Goal: Task Accomplishment & Management: Use online tool/utility

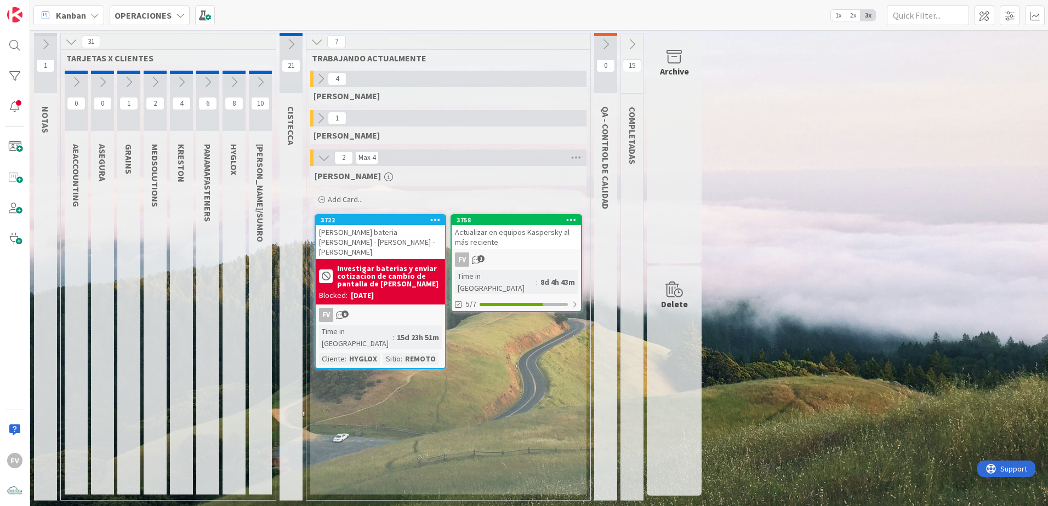
click at [321, 161] on icon at bounding box center [324, 158] width 12 height 12
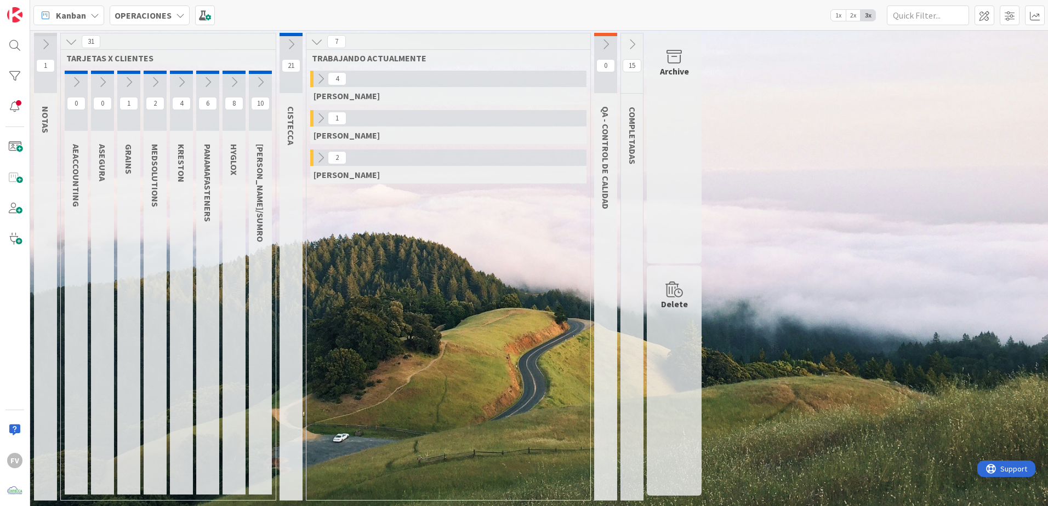
click at [333, 162] on span "2" at bounding box center [337, 157] width 19 height 13
click at [321, 152] on icon at bounding box center [321, 158] width 12 height 12
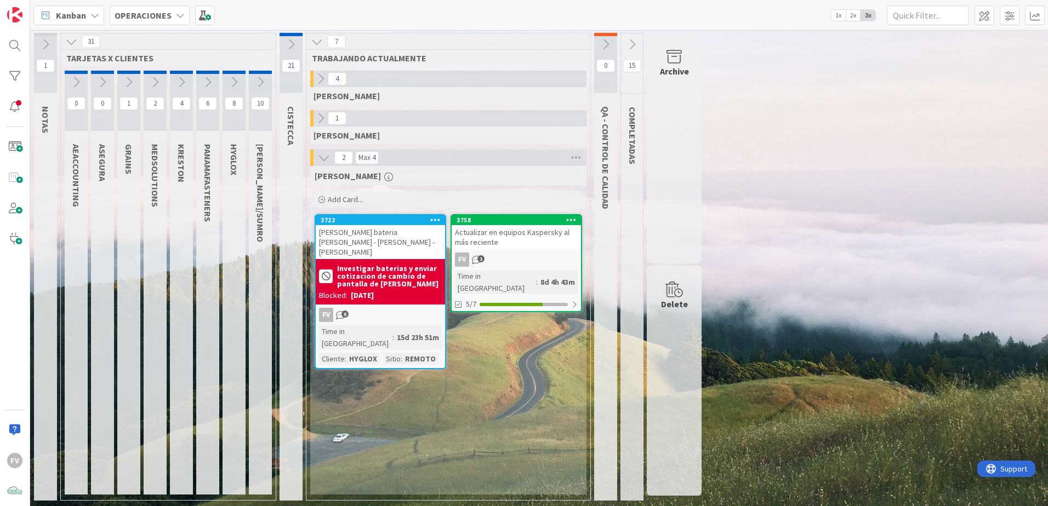
click at [402, 293] on div "Investigar baterias y enviar cotizacion de cambio de pantalla de [PERSON_NAME]:…" at bounding box center [380, 281] width 129 height 45
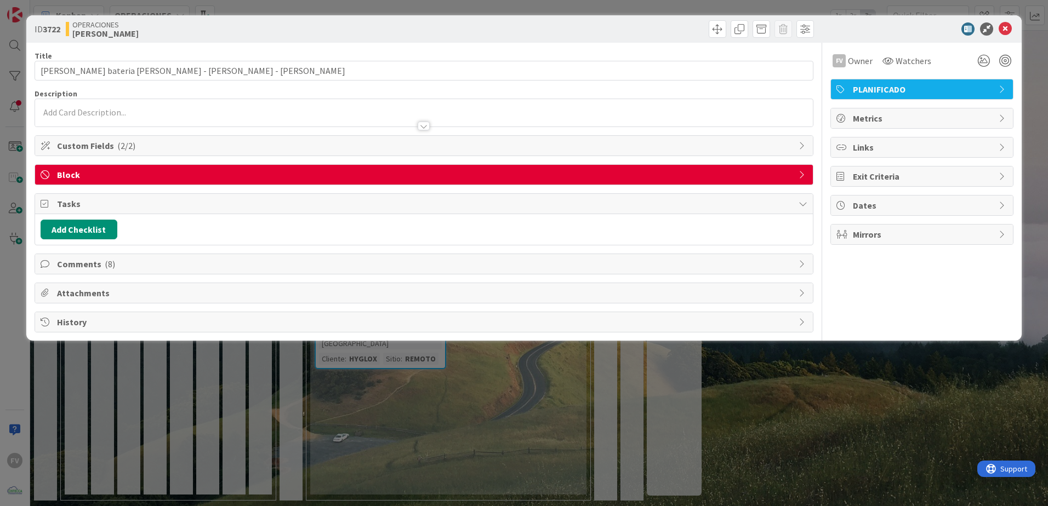
click at [492, 169] on span "Block" at bounding box center [425, 174] width 736 height 13
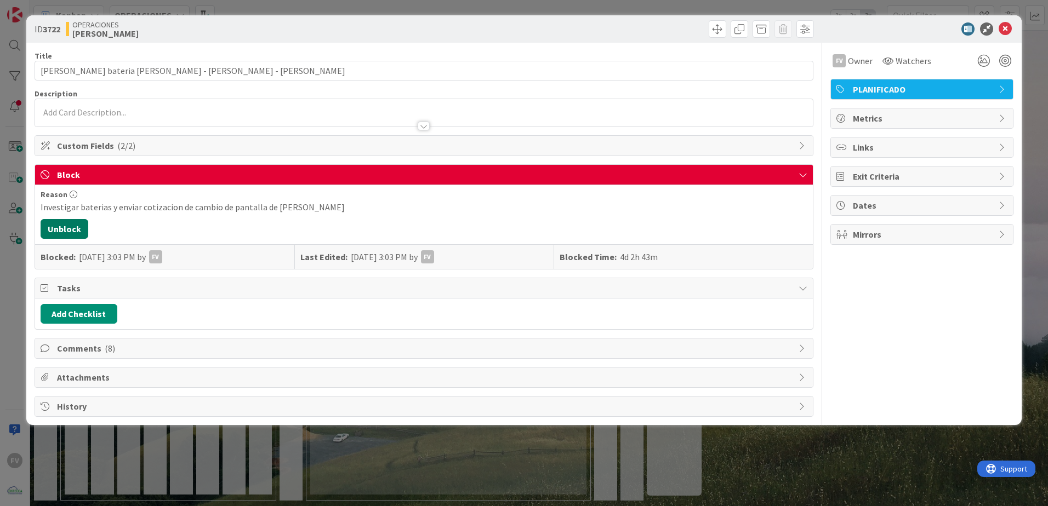
click at [83, 225] on button "Unblock" at bounding box center [65, 229] width 48 height 20
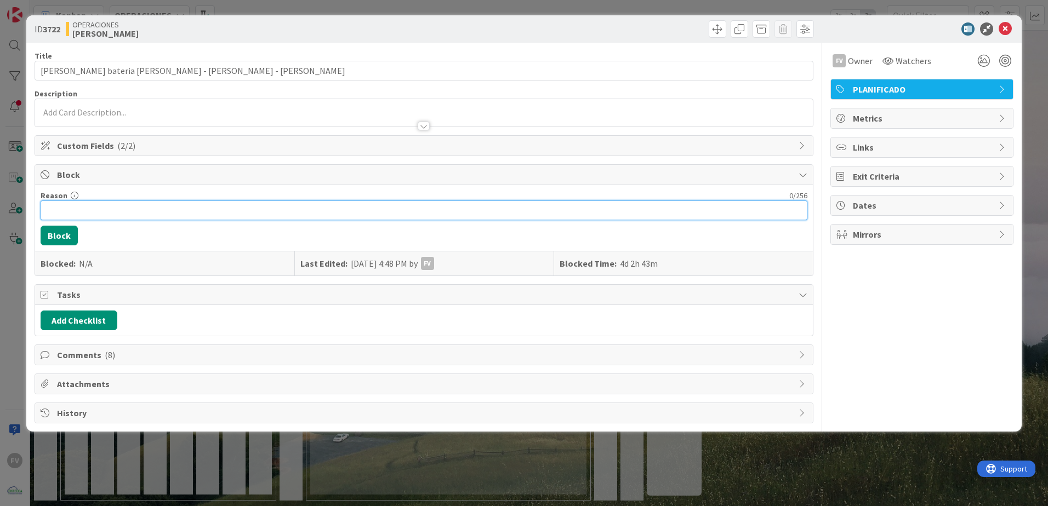
click at [75, 211] on input "Reason" at bounding box center [424, 211] width 767 height 20
type input "Cotizacion enviada de bateria y pantalla a la Sra. [PERSON_NAME]. Estoy a la es…"
click at [41, 226] on button "Block" at bounding box center [59, 236] width 37 height 20
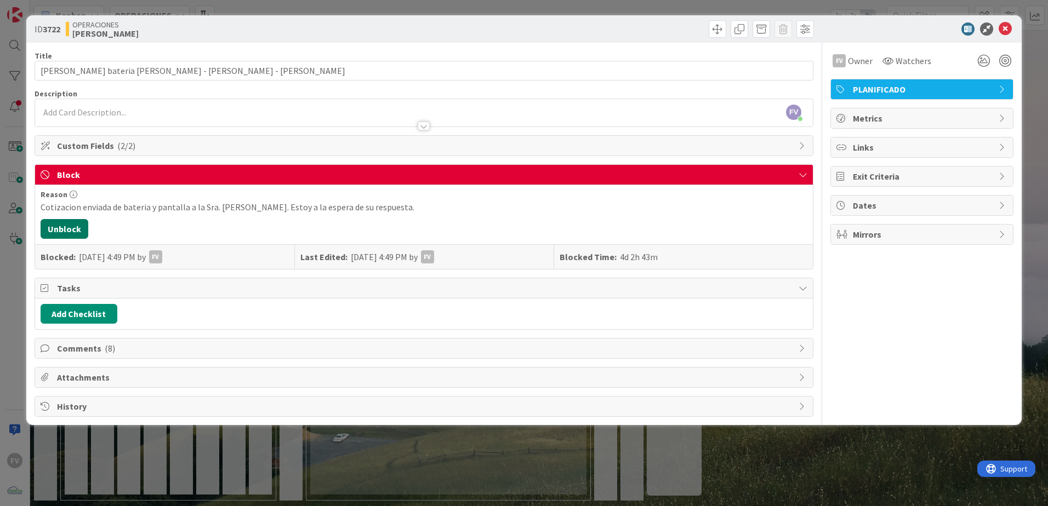
click at [41, 219] on button "Unblock" at bounding box center [65, 229] width 48 height 20
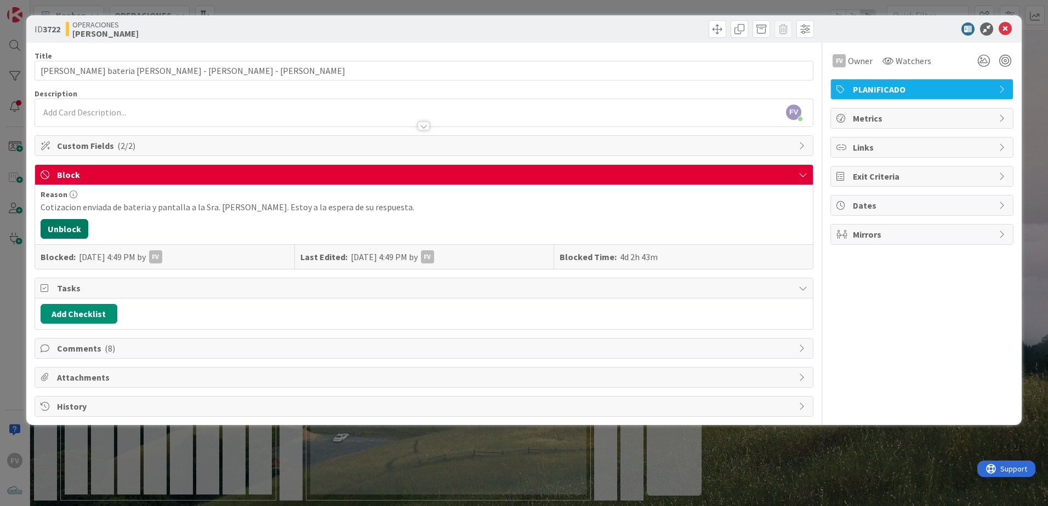
click at [41, 219] on button "Unblock" at bounding box center [65, 229] width 48 height 20
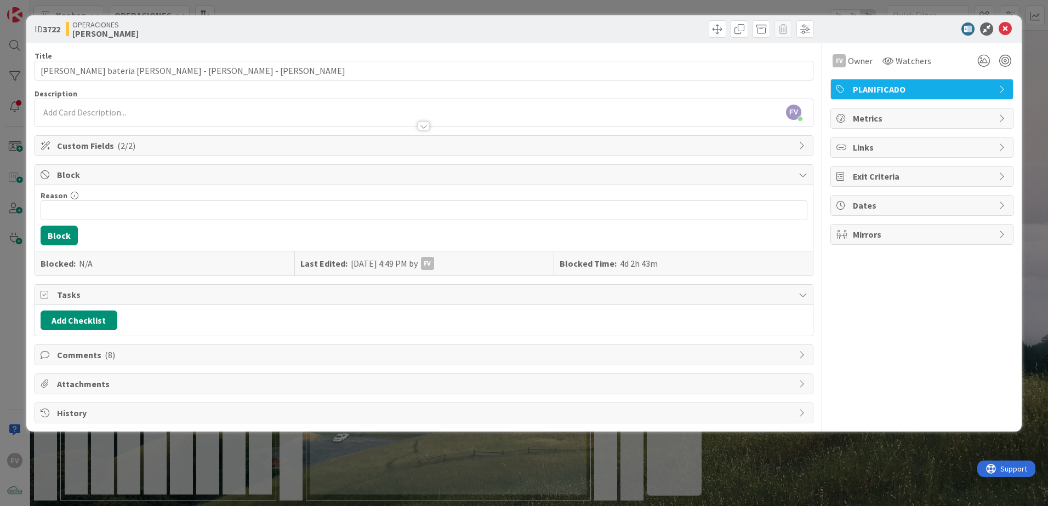
click at [324, 421] on div "History" at bounding box center [424, 413] width 778 height 20
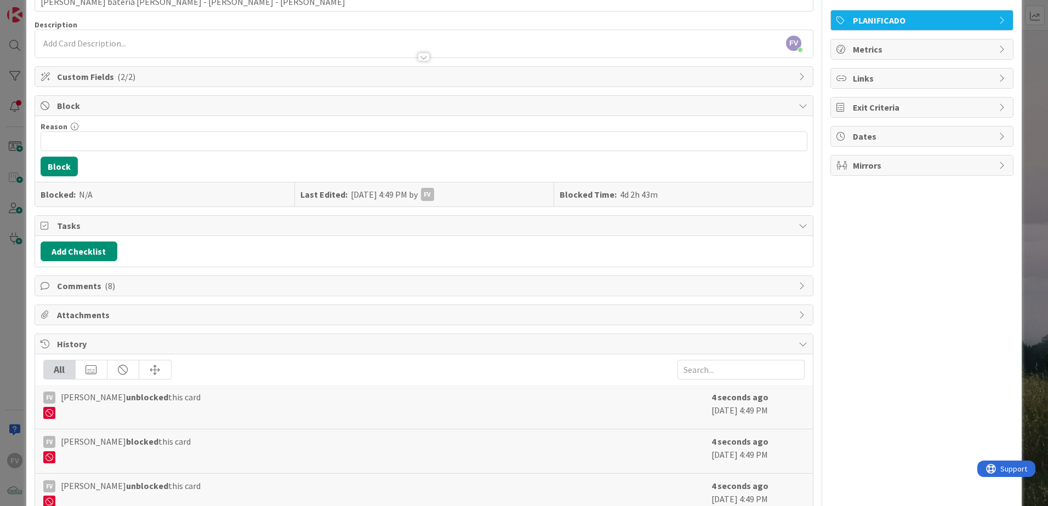
scroll to position [218, 0]
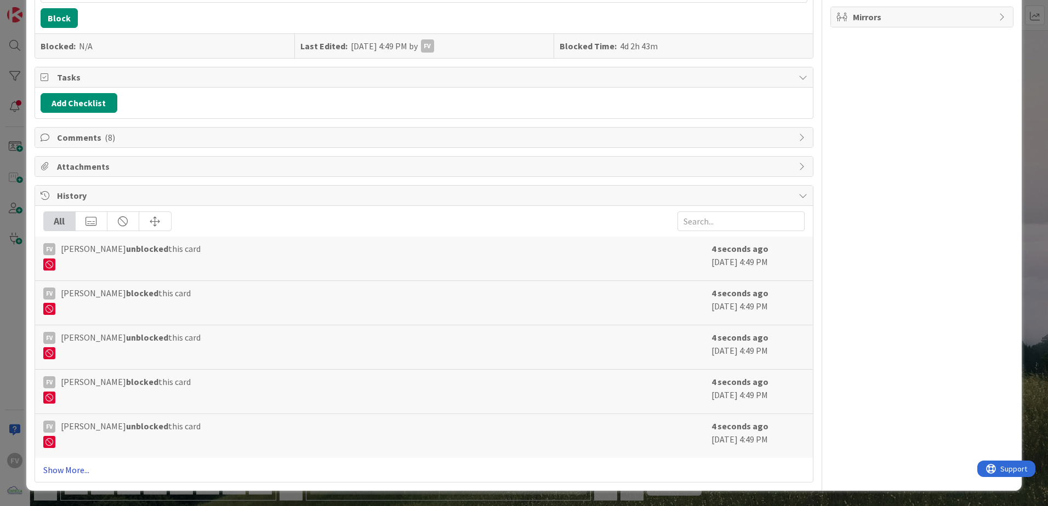
click at [66, 472] on link "Show More..." at bounding box center [423, 470] width 761 height 13
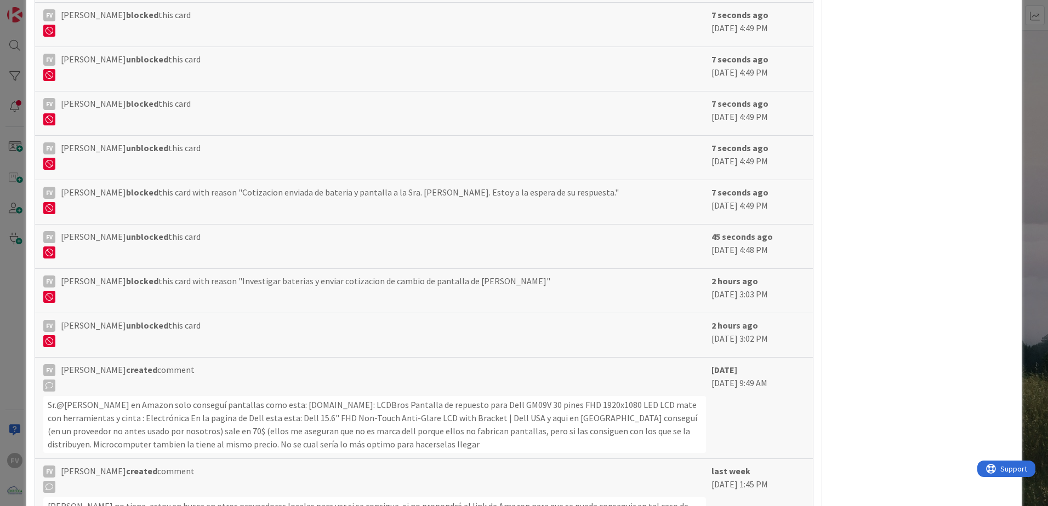
scroll to position [601, 0]
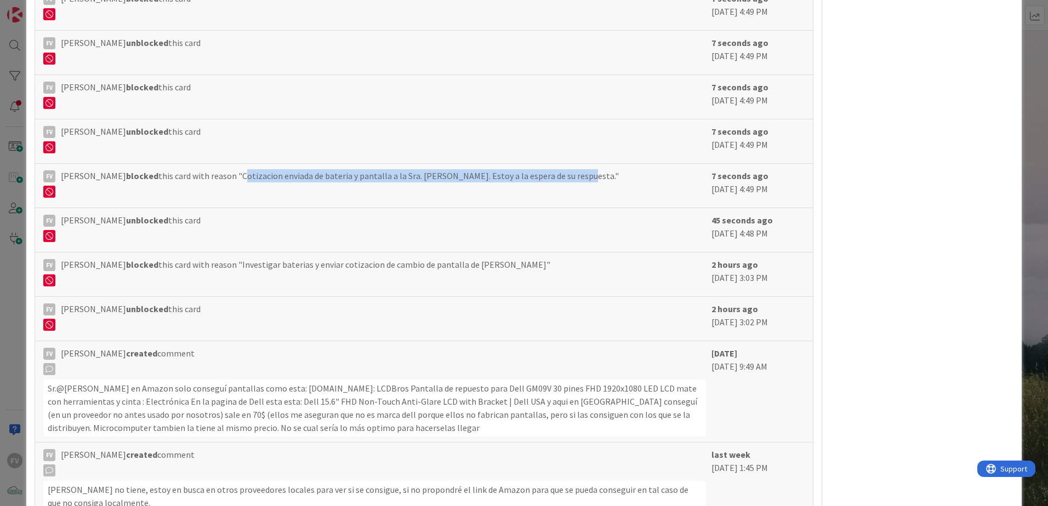
drag, startPoint x: 236, startPoint y: 175, endPoint x: 568, endPoint y: 179, distance: 332.1
click at [568, 179] on span "[PERSON_NAME] blocked this card with reason "Cotizacion enviada de bateria y pa…" at bounding box center [340, 183] width 558 height 28
copy span "Cotizacion enviada de bateria y pantalla a la Sra. [PERSON_NAME]. Estoy a la es…"
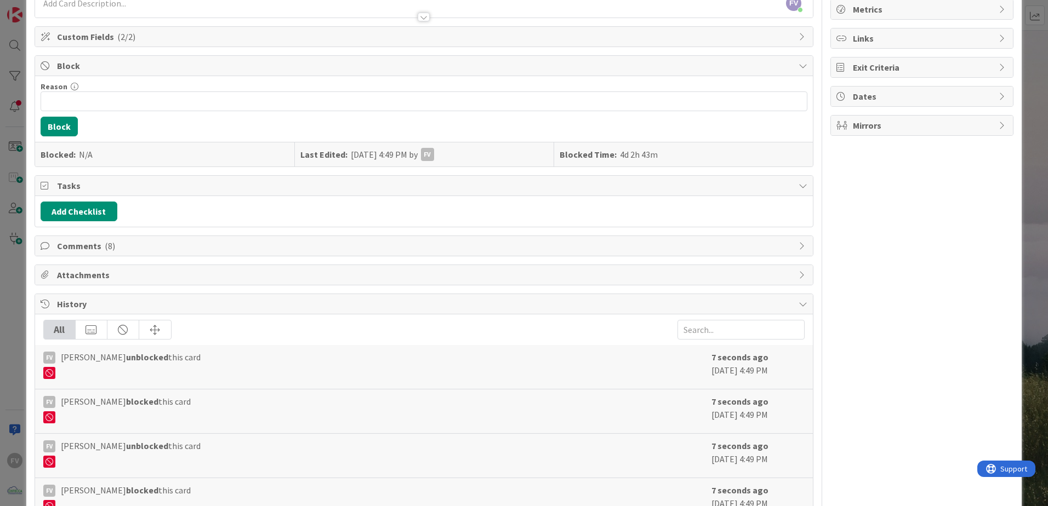
scroll to position [53, 0]
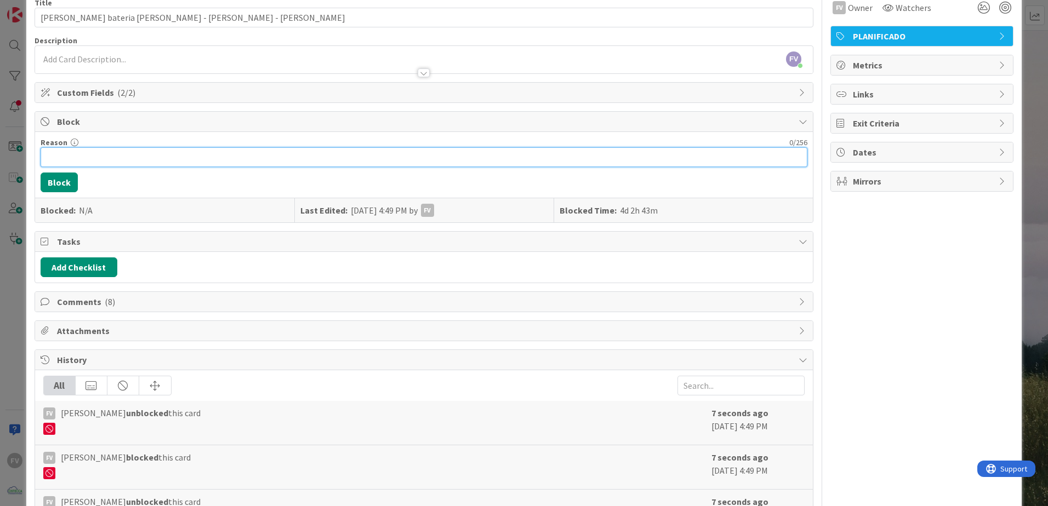
paste input "Cotizacion enviada de bateria y pantalla a la Sra. [PERSON_NAME]. Estoy a la es…"
click at [116, 162] on input "Cotizacion enviada de bateria y pantalla a la Sra. [PERSON_NAME]. Estoy a la es…" at bounding box center [424, 157] width 767 height 20
type input "Cotización enviada de batería y pantalla a la Sra. [PERSON_NAME]. Estoy a la es…"
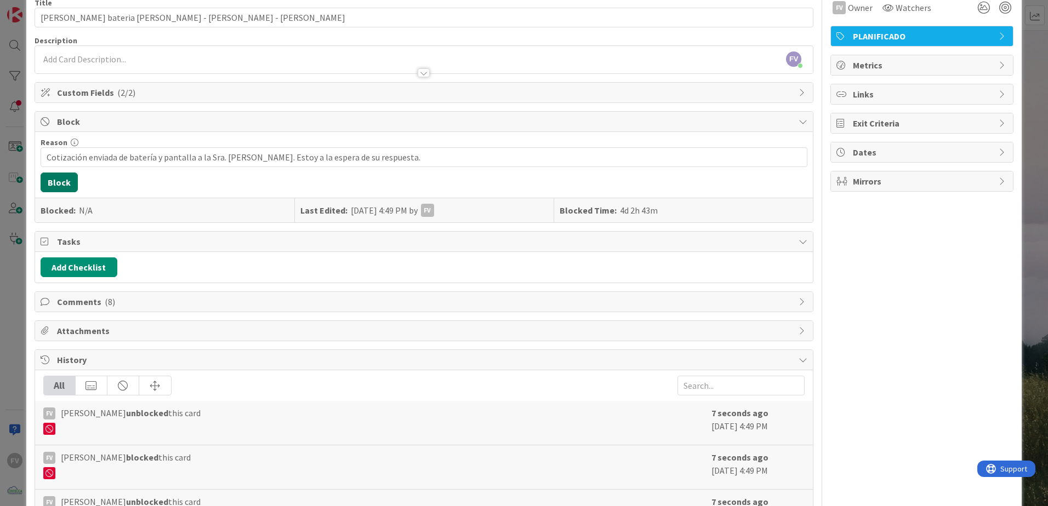
click at [56, 189] on button "Block" at bounding box center [59, 183] width 37 height 20
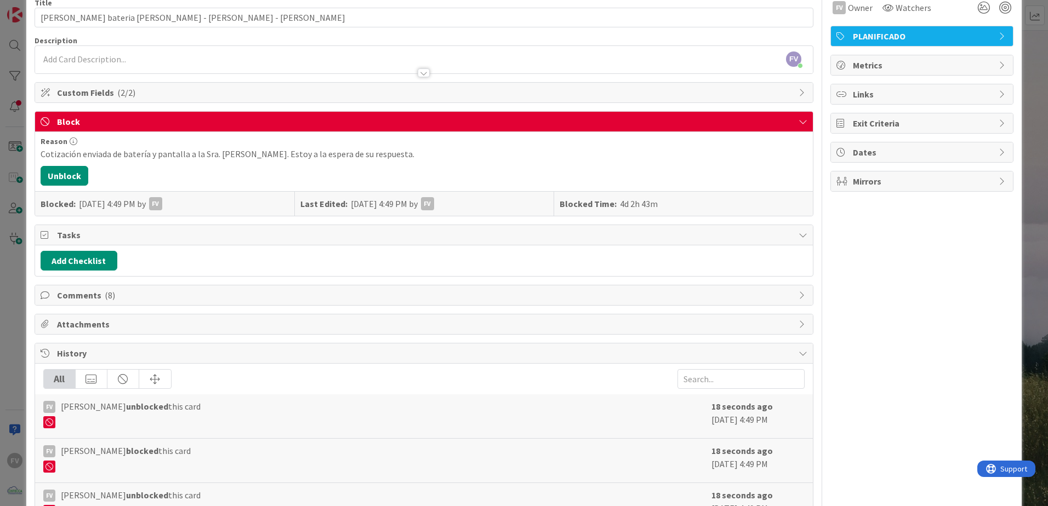
click at [85, 129] on div "Block" at bounding box center [424, 122] width 778 height 20
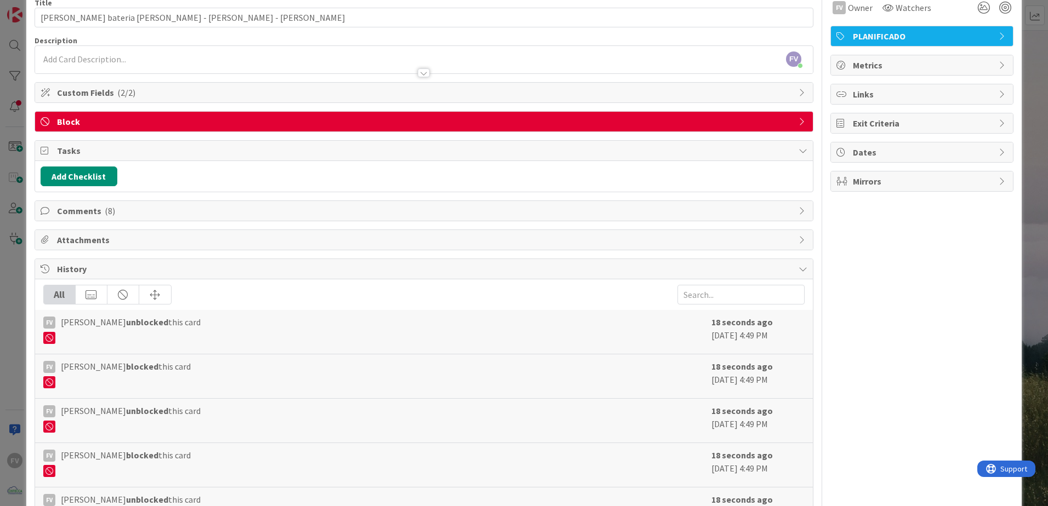
click at [17, 92] on div "ID 3722 OPERACIONES [PERSON_NAME] Title 45 / 128 Cotizacion bateria [PERSON_NAM…" at bounding box center [524, 253] width 1048 height 506
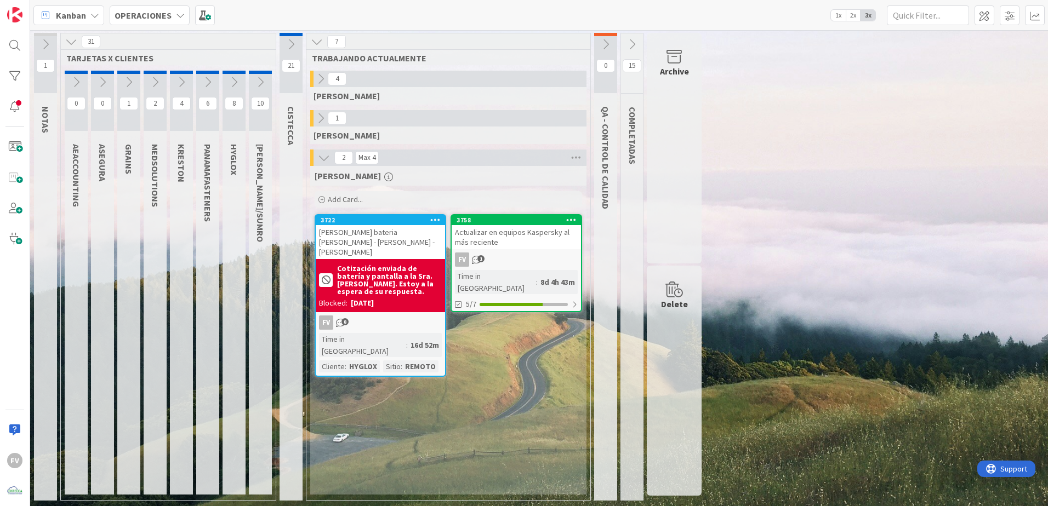
click at [326, 156] on icon at bounding box center [324, 158] width 12 height 12
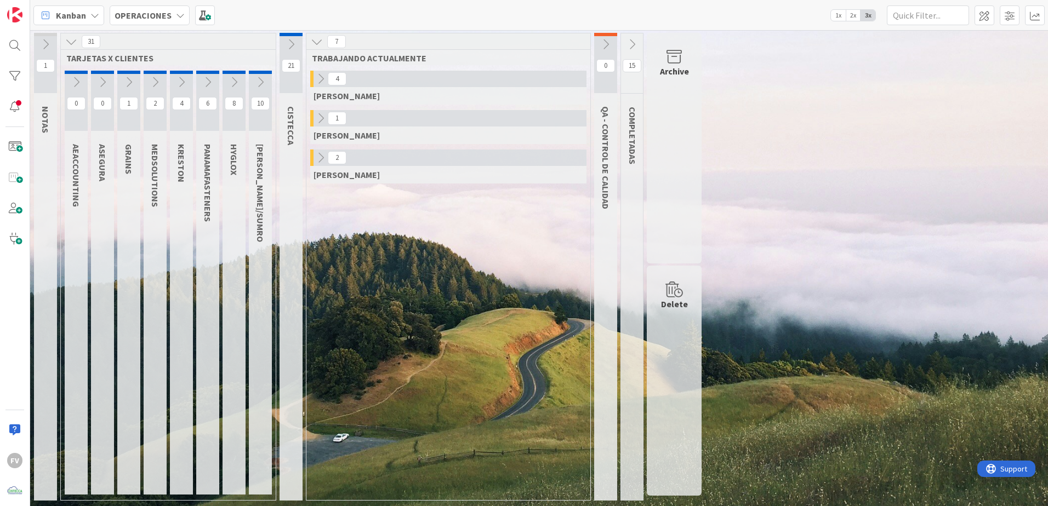
click at [323, 43] on icon at bounding box center [317, 42] width 12 height 12
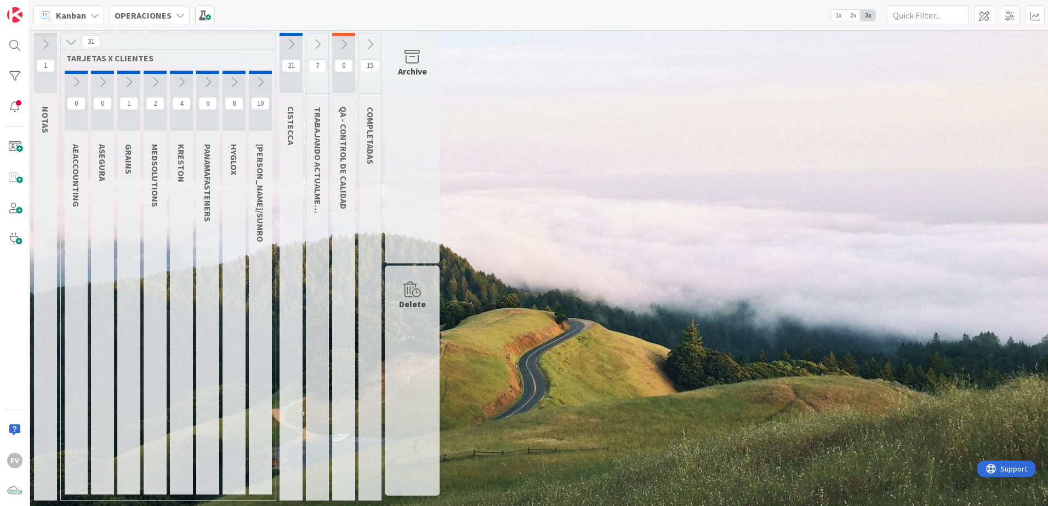
click at [283, 42] on button at bounding box center [290, 44] width 23 height 16
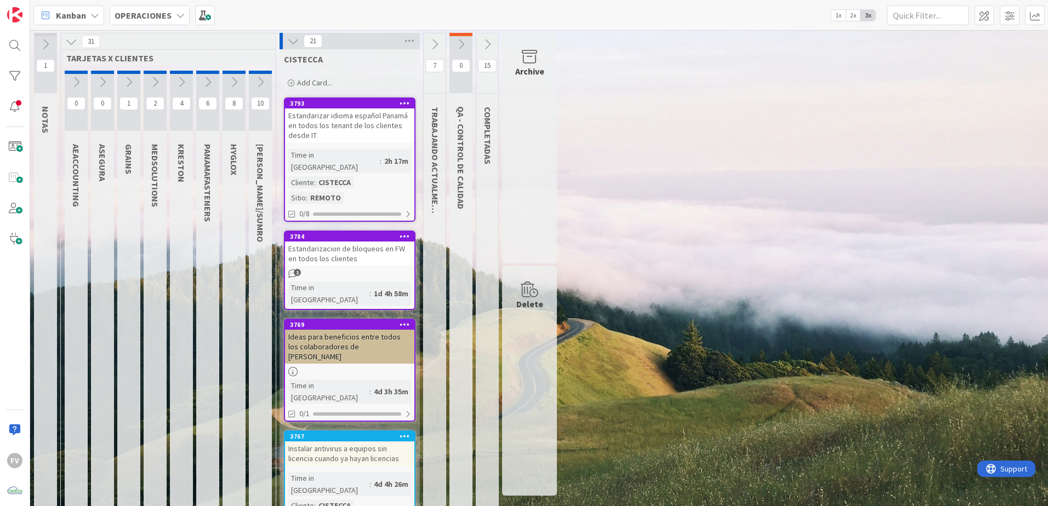
click at [290, 36] on icon at bounding box center [293, 41] width 12 height 12
